Goal: Browse casually: Explore the website without a specific task or goal

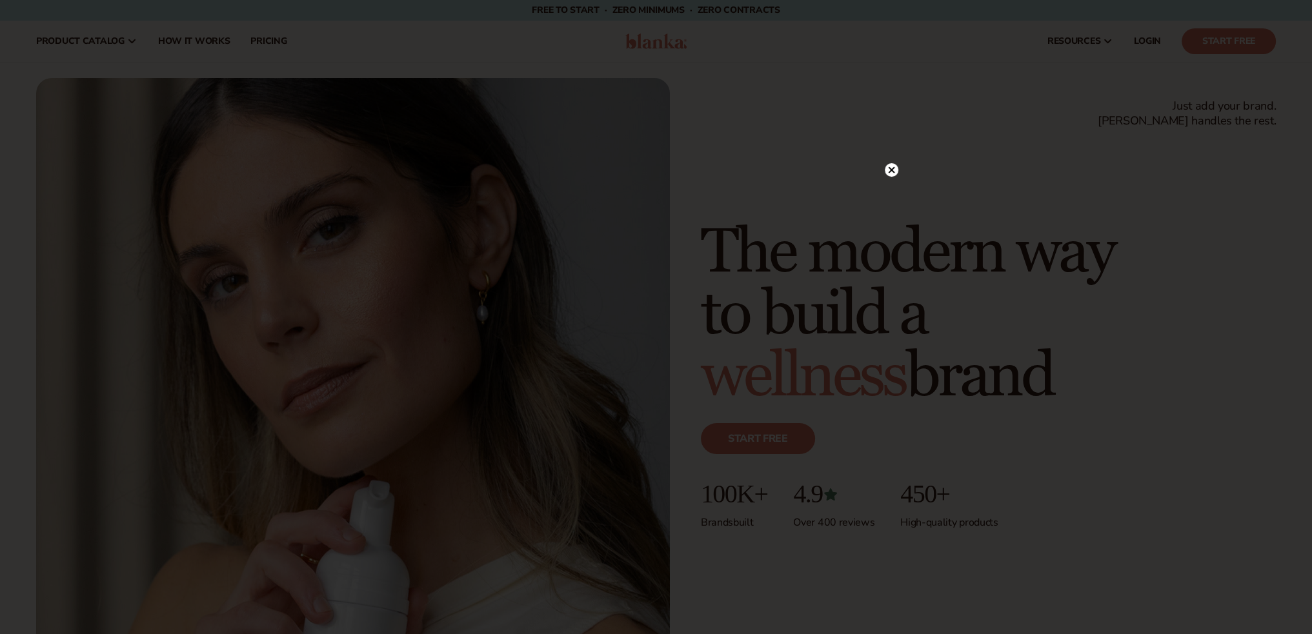
click at [354, 309] on div at bounding box center [656, 317] width 1312 height 634
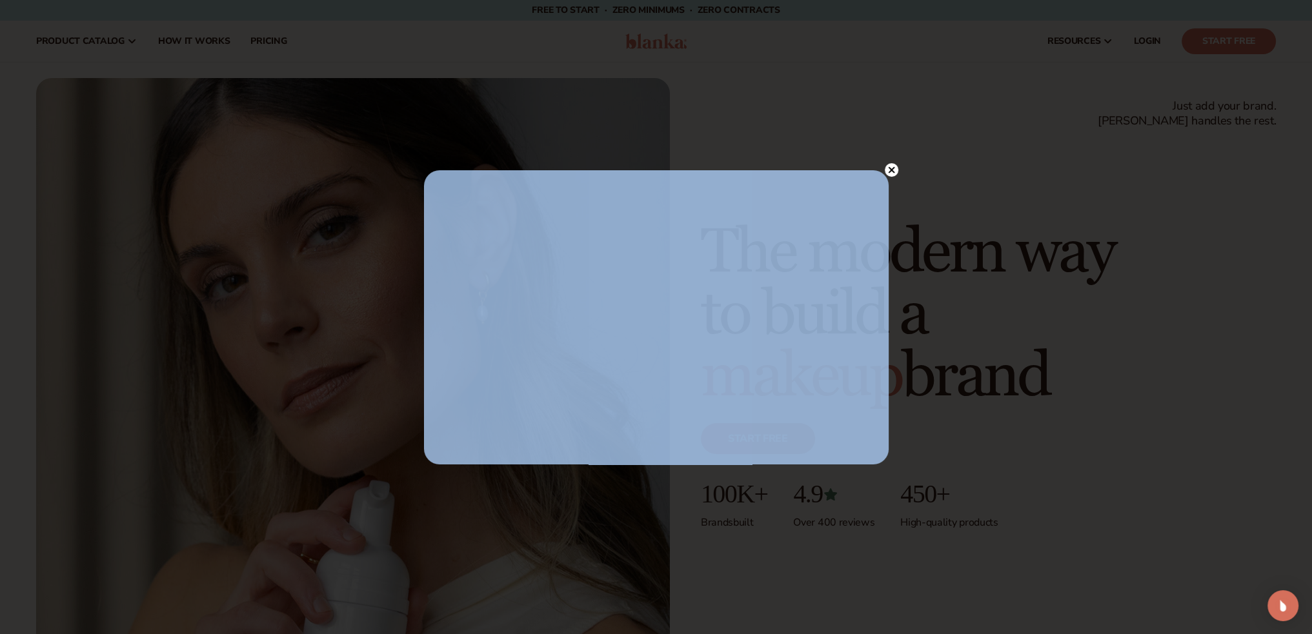
click at [882, 170] on div "UPLOAD YOUR LOGO" at bounding box center [656, 317] width 465 height 294
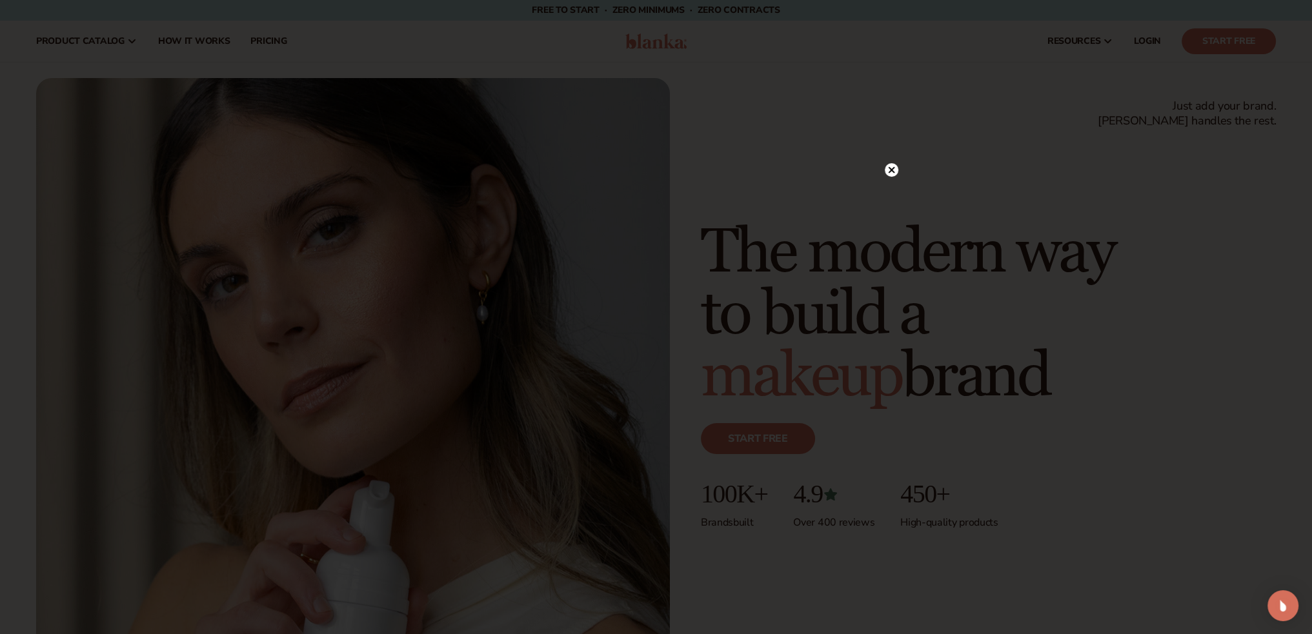
drag, startPoint x: 888, startPoint y: 170, endPoint x: 896, endPoint y: 213, distance: 43.9
click at [888, 170] on circle at bounding box center [892, 170] width 14 height 14
